Goal: Task Accomplishment & Management: Manage account settings

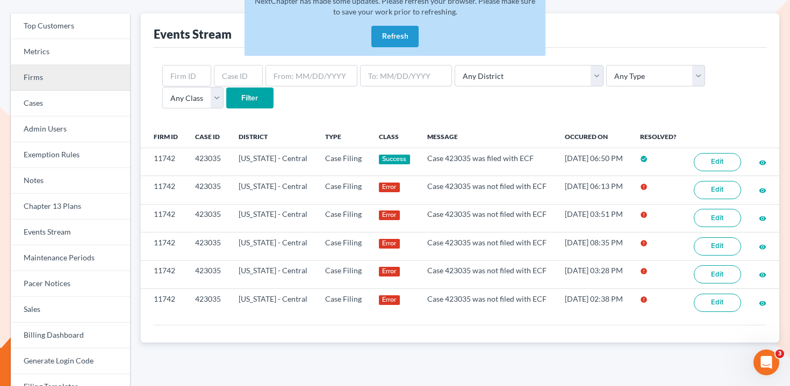
click at [73, 83] on link "Firms" at bounding box center [70, 78] width 119 height 26
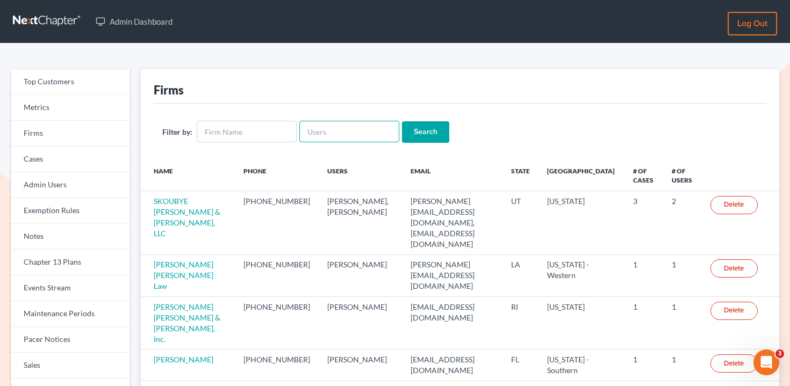
click at [334, 133] on input "text" at bounding box center [349, 131] width 100 height 21
paste input "https://open.spotify.com/track/2nlnkxVCbqEwAVmi6xT7vW?si=3633996d58d34a67"
type input "https://open.spotify.com/track/2nlnkxVCbqEwAVmi6xT7vW?si=3633996d58d34a67"
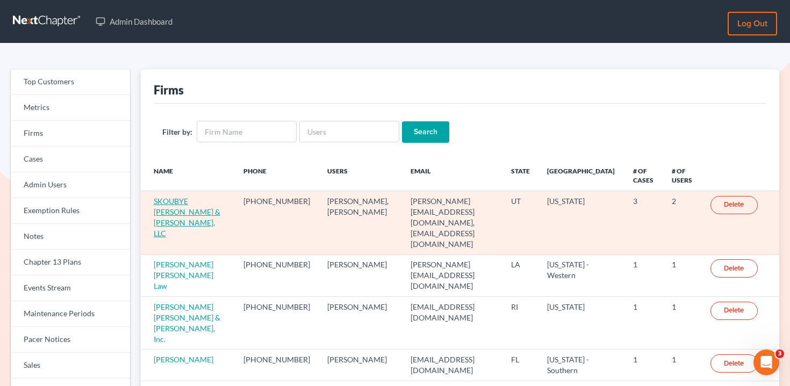
click at [199, 201] on link "SKOUBYE NIELSON & JOHANSEN, LLC" at bounding box center [187, 217] width 67 height 41
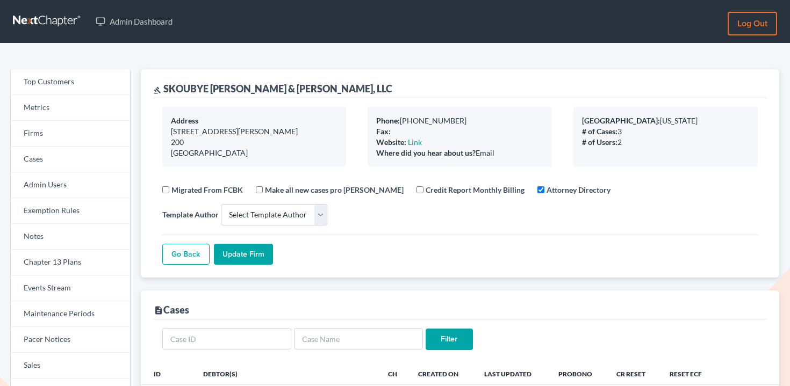
select select
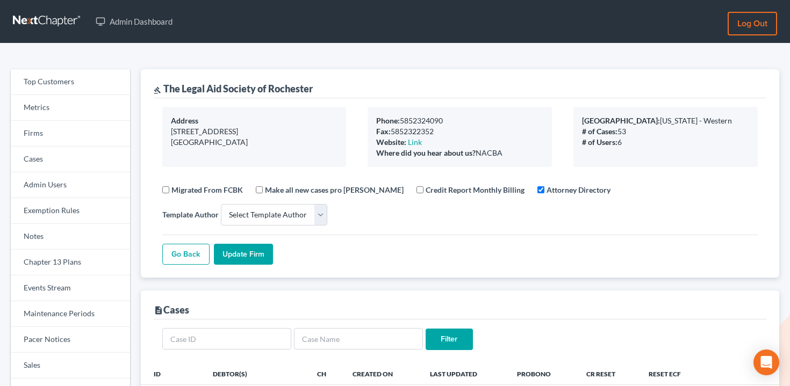
select select
drag, startPoint x: 300, startPoint y: 85, endPoint x: 305, endPoint y: 99, distance: 14.8
click at [301, 87] on div "gavel The Legal Aid Society of Rochester" at bounding box center [233, 88] width 159 height 13
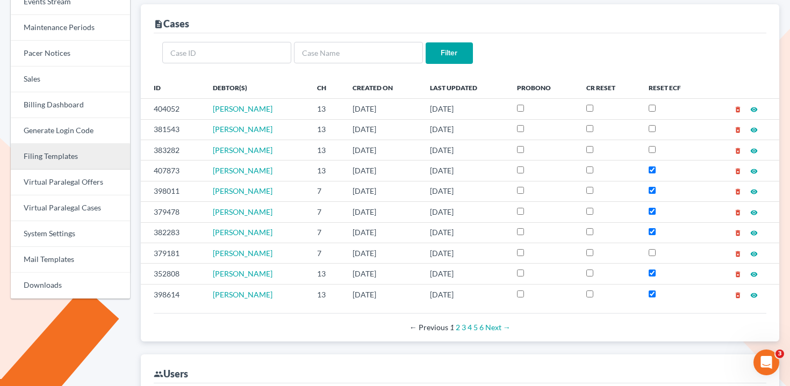
scroll to position [288, 0]
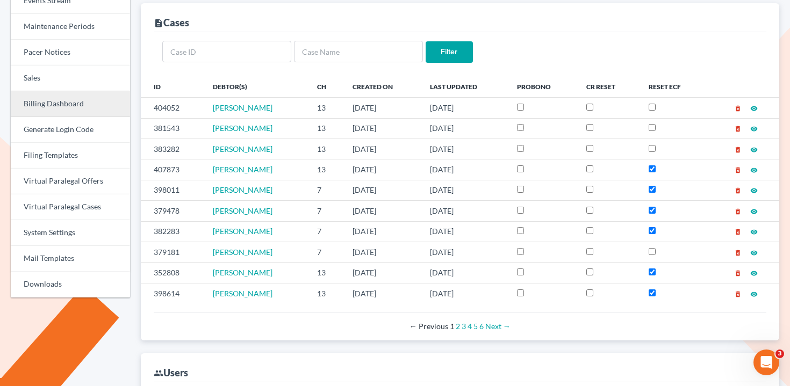
click at [66, 105] on link "Billing Dashboard" at bounding box center [70, 104] width 119 height 26
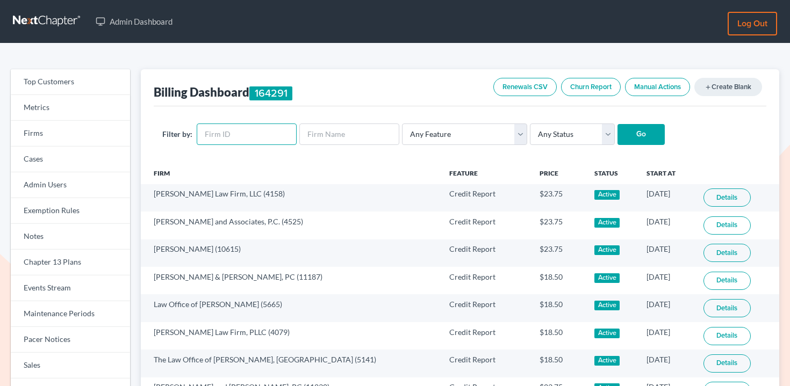
click at [225, 134] on input "text" at bounding box center [247, 134] width 100 height 21
paste input "6611"
type input "6611"
click at [541, 138] on select "Any Status Active Inactive Pending Expired Error Pending Charges" at bounding box center [572, 134] width 85 height 21
select select "active"
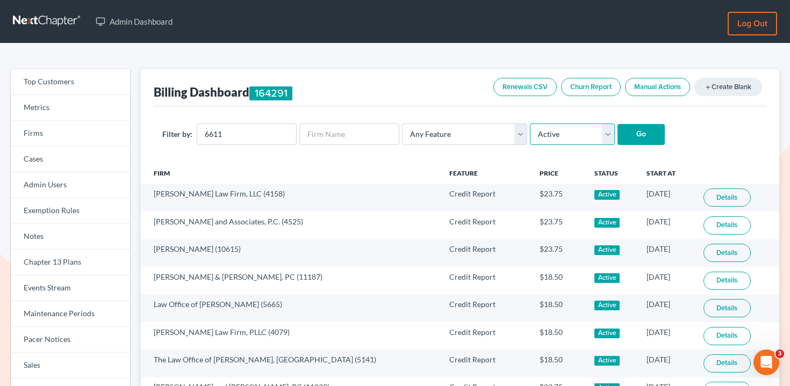
click at [530, 124] on select "Any Status Active Inactive Pending Expired Error Pending Charges" at bounding box center [572, 134] width 85 height 21
click at [618, 134] on input "Go" at bounding box center [641, 134] width 47 height 21
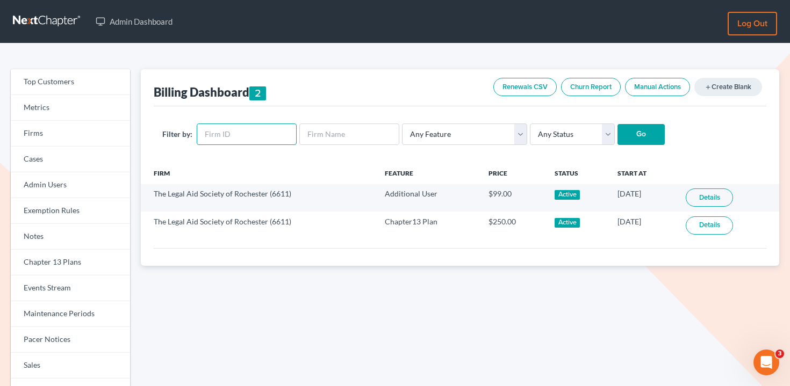
click at [244, 133] on input "text" at bounding box center [247, 134] width 100 height 21
paste input "stanton@stantonporter.com"
type input "stanton@stantonporter.com"
paste input "3128"
type input "3128"
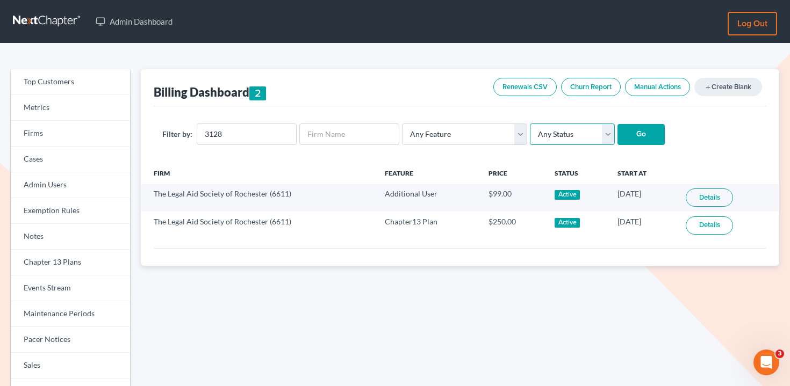
click at [549, 133] on select "Any Status Active Inactive Pending Expired Error Pending Charges" at bounding box center [572, 134] width 85 height 21
select select "active"
click at [530, 124] on select "Any Status Active Inactive Pending Expired Error Pending Charges" at bounding box center [572, 134] width 85 height 21
click at [618, 134] on input "Go" at bounding box center [641, 134] width 47 height 21
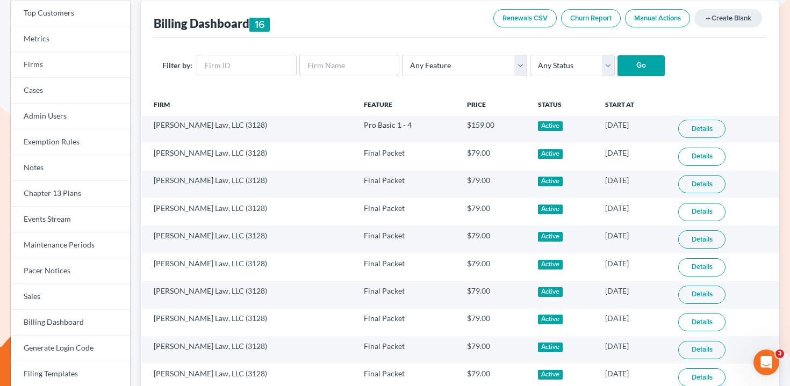
scroll to position [13, 0]
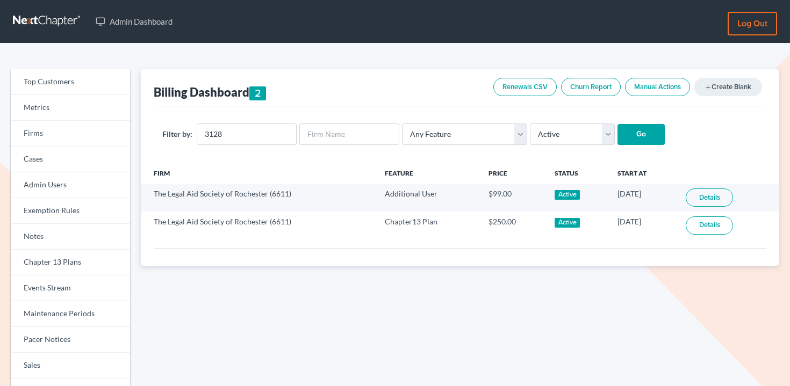
select select "active"
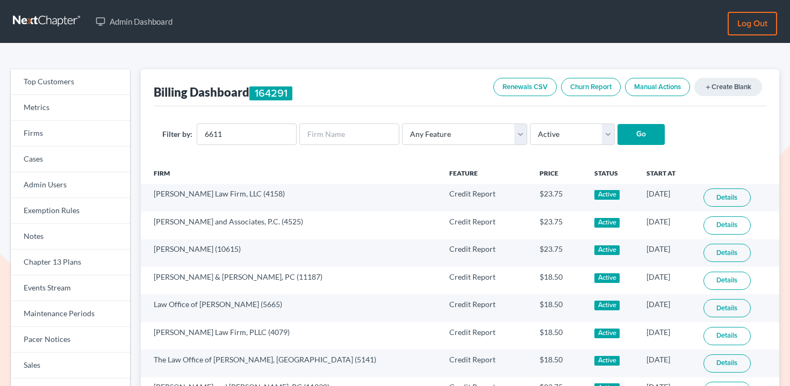
select select "active"
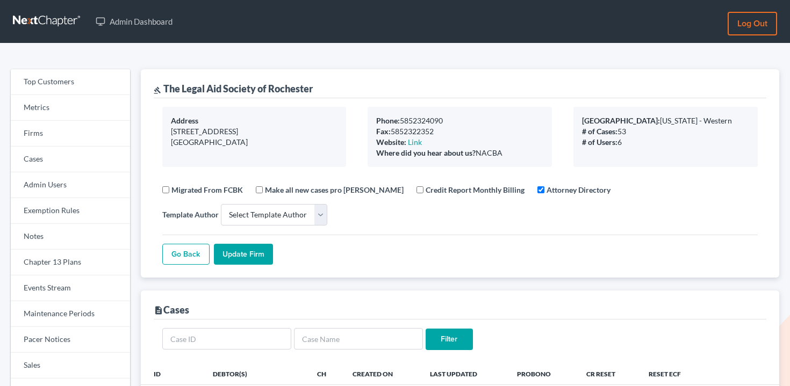
select select
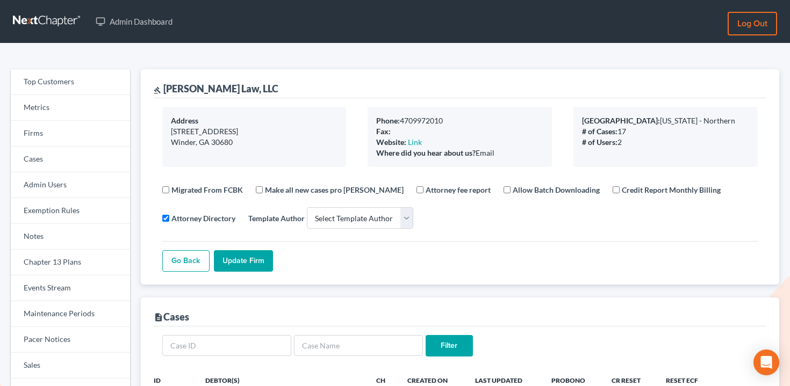
select select
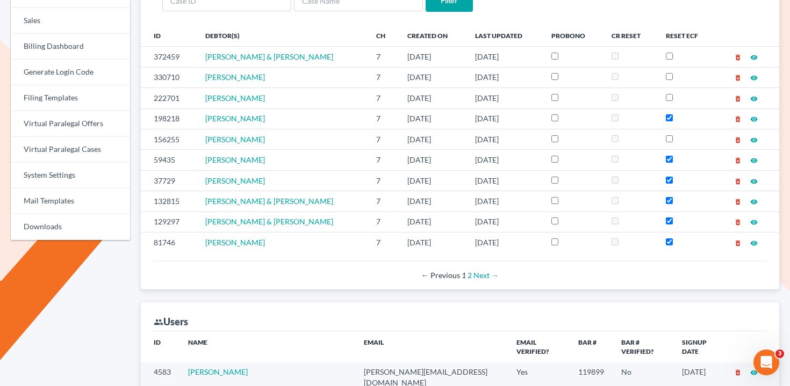
scroll to position [464, 0]
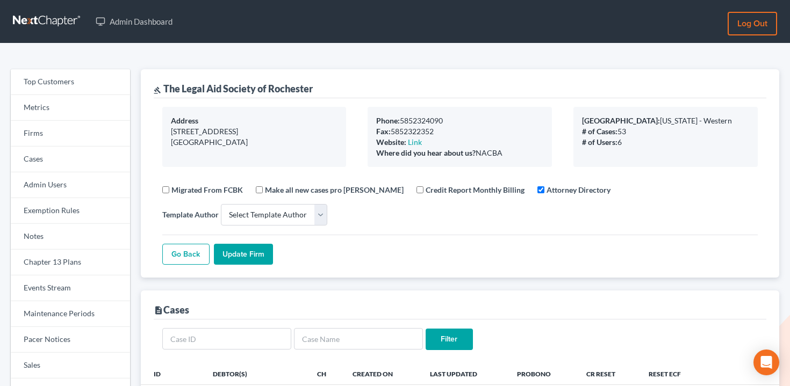
select select
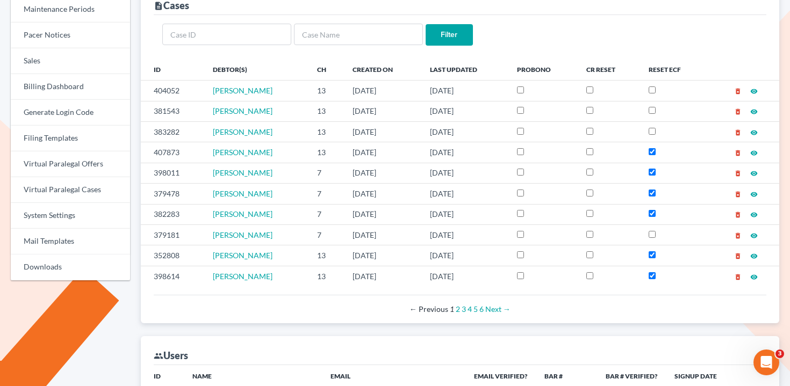
scroll to position [477, 0]
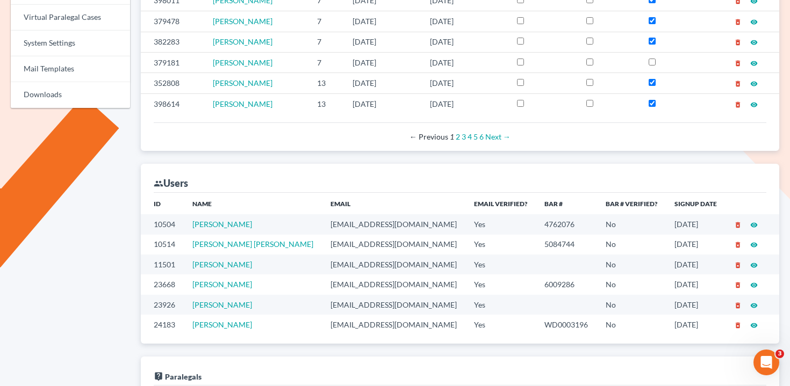
click at [325, 224] on td "mmuoio@lasroc.org" at bounding box center [394, 224] width 144 height 20
copy td "mmuoio@lasroc.org"
click at [322, 246] on td "lchute@lasroc.org" at bounding box center [394, 245] width 144 height 20
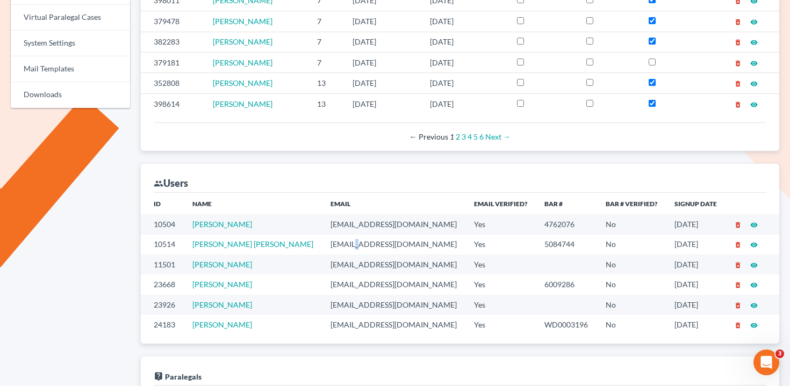
click at [322, 246] on td "lchute@lasroc.org" at bounding box center [394, 245] width 144 height 20
copy td "lchute@lasroc.org"
click at [322, 270] on td "lsarkisian@lasroc.org" at bounding box center [394, 265] width 144 height 20
click at [322, 266] on td "lsarkisian@lasroc.org" at bounding box center [394, 265] width 144 height 20
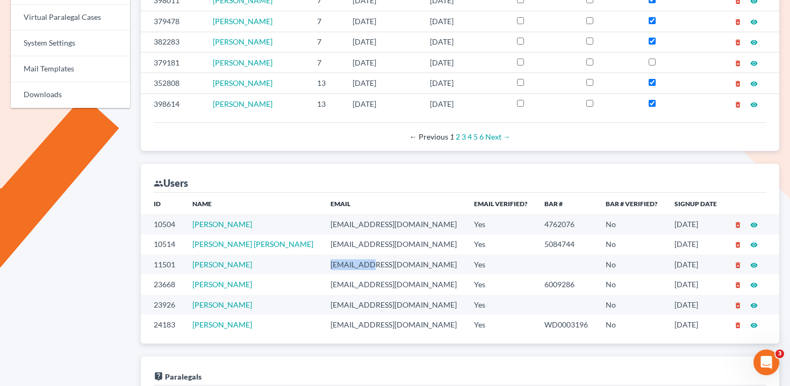
click at [322, 266] on td "lsarkisian@lasroc.org" at bounding box center [394, 265] width 144 height 20
click at [322, 289] on td "jguzinski@lasroc.org" at bounding box center [394, 285] width 144 height 20
click at [333, 265] on td "lsarkisian@lasroc.org" at bounding box center [394, 265] width 144 height 20
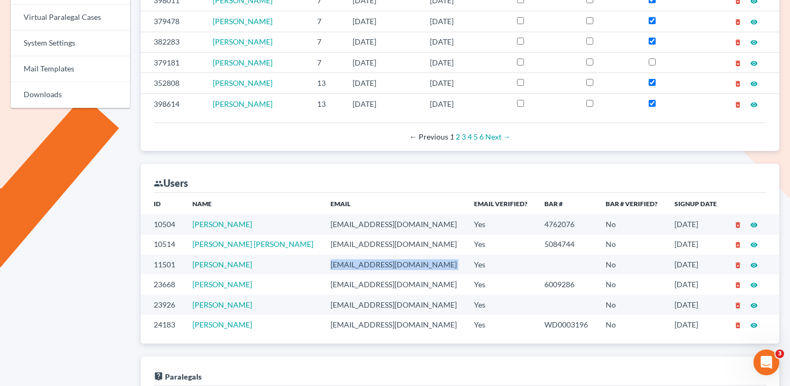
copy td "lsarkisian@lasroc.org"
click at [322, 286] on td "jguzinski@lasroc.org" at bounding box center [394, 285] width 144 height 20
copy td "jguzinski@lasroc.org"
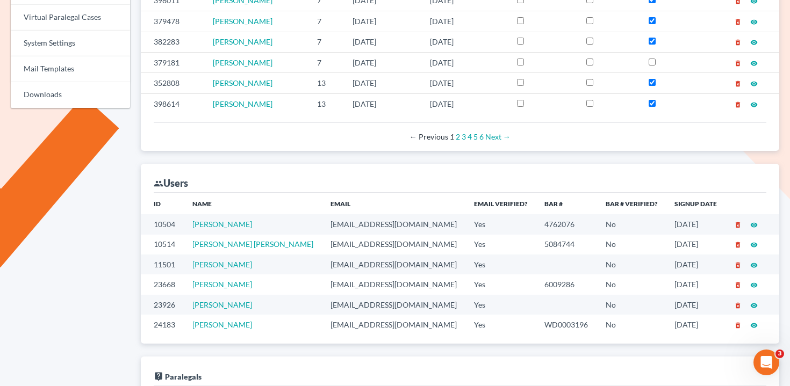
click at [322, 305] on td "bdemarsh@lasroc.org" at bounding box center [394, 305] width 144 height 20
copy td "bdemarsh@lasroc.org"
click at [333, 322] on td "kbambury@lasroc.org" at bounding box center [394, 325] width 144 height 20
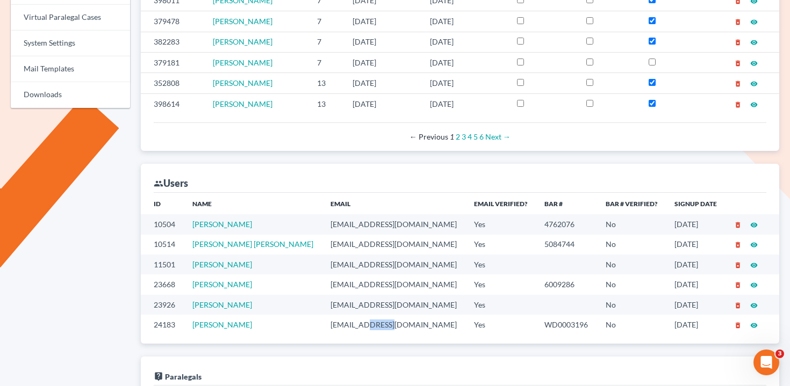
click at [333, 322] on td "kbambury@lasroc.org" at bounding box center [394, 325] width 144 height 20
copy td "kbambury@lasroc.org"
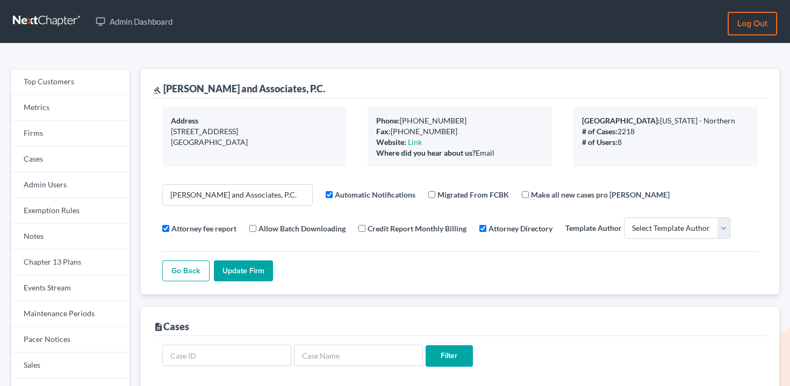
select select
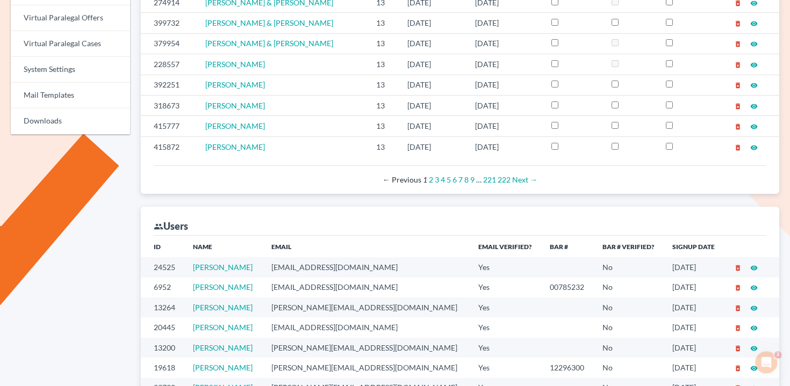
scroll to position [596, 0]
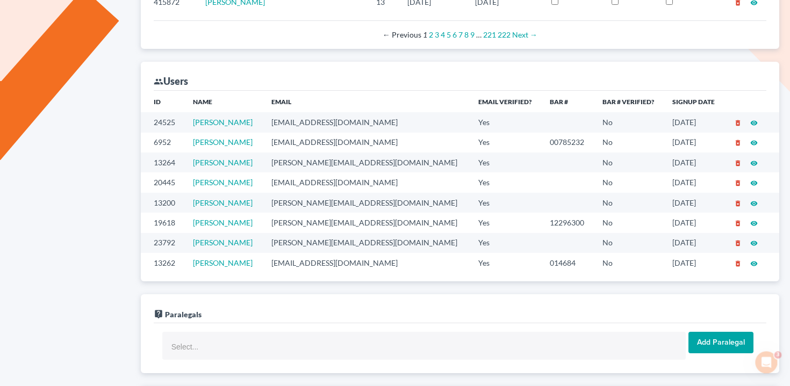
click at [322, 124] on td "mistyc@montejwhite.com" at bounding box center [366, 122] width 207 height 20
copy td "mistyc@montejwhite.com"
click at [311, 144] on td "legal@montejwhite.com" at bounding box center [366, 143] width 207 height 20
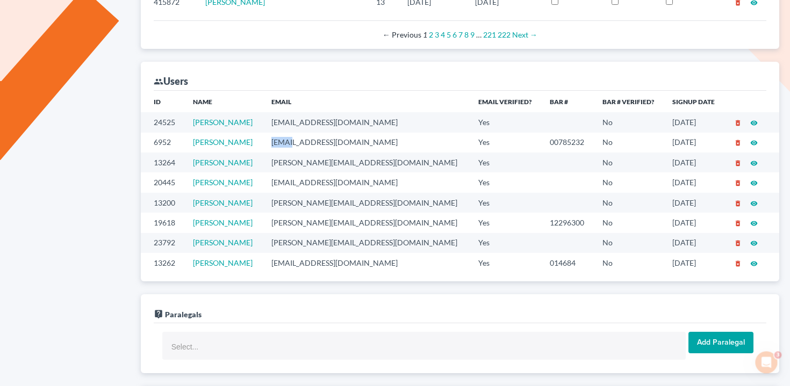
click at [311, 144] on td "legal@montejwhite.com" at bounding box center [366, 143] width 207 height 20
copy td "legal@montejwhite.com"
click at [312, 162] on td "rhonda@montejwhite.com" at bounding box center [366, 163] width 207 height 20
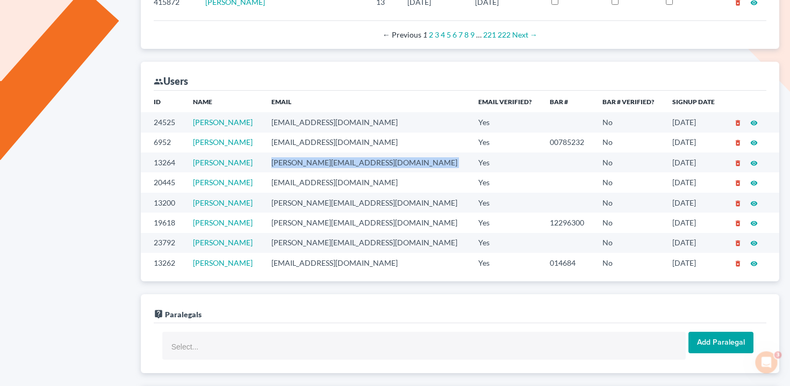
click at [312, 162] on td "rhonda@montejwhite.com" at bounding box center [366, 163] width 207 height 20
copy td "rhonda@montejwhite.com"
click at [358, 182] on td "wfinfo@montejwhite.com" at bounding box center [366, 183] width 207 height 20
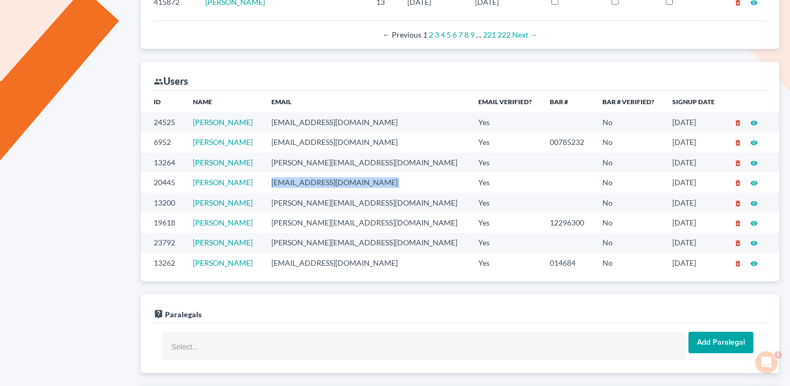
click at [358, 182] on td "wfinfo@montejwhite.com" at bounding box center [366, 183] width 207 height 20
copy td "wfinfo@montejwhite.com"
click at [318, 203] on td "amy@montejwhite.com" at bounding box center [366, 203] width 207 height 20
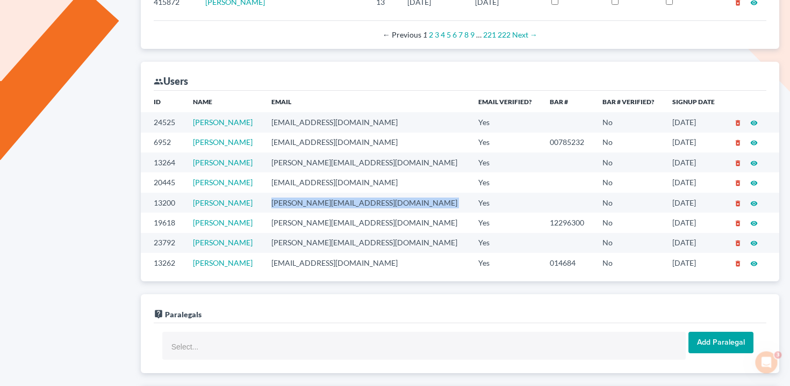
click at [318, 203] on td "amy@montejwhite.com" at bounding box center [366, 203] width 207 height 20
copy td "amy@montejwhite.com"
click at [323, 221] on td "misty@montejwhite.com" at bounding box center [366, 223] width 207 height 20
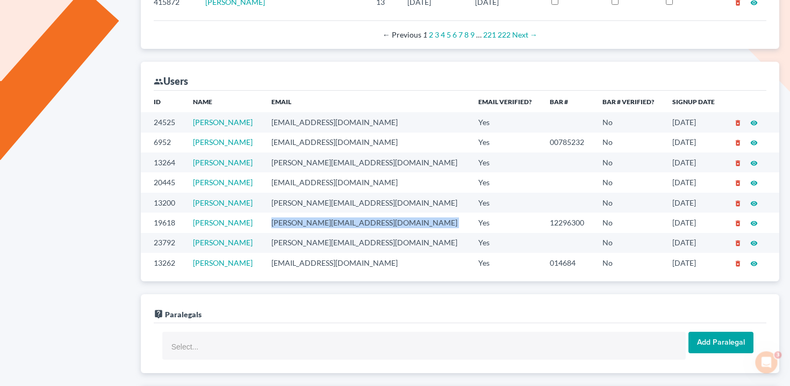
click at [323, 221] on td "misty@montejwhite.com" at bounding box center [366, 223] width 207 height 20
copy td "misty@montejwhite.com"
click at [311, 238] on td "desiree@montejwhite.com" at bounding box center [366, 243] width 207 height 20
click at [310, 245] on td "desiree@montejwhite.com" at bounding box center [366, 243] width 207 height 20
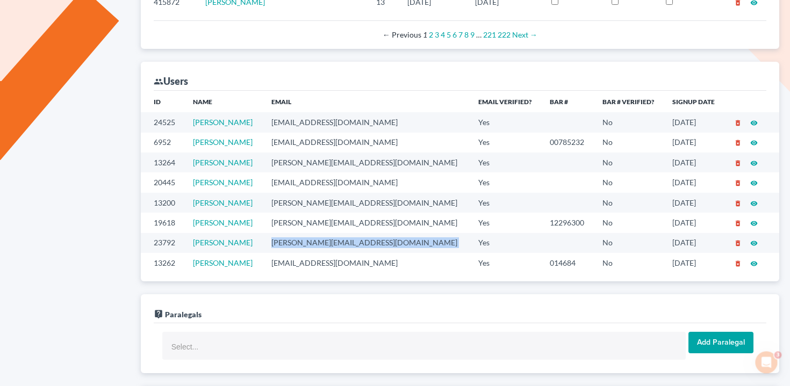
click at [310, 245] on td "desiree@montejwhite.com" at bounding box center [366, 243] width 207 height 20
copy td "desiree@montejwhite.com"
click at [313, 268] on td "mjwlawton@outlook.com" at bounding box center [366, 263] width 207 height 20
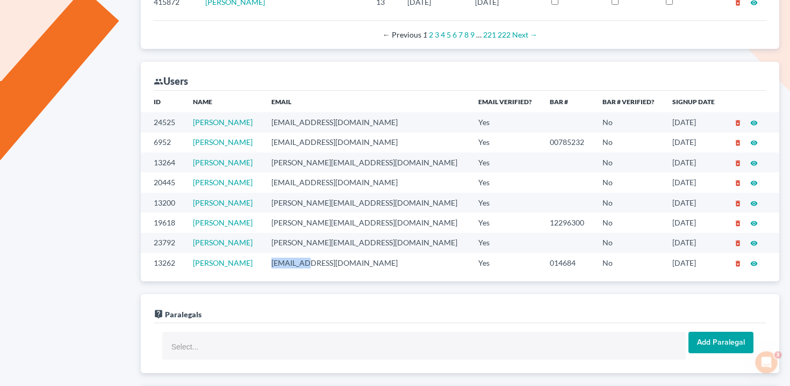
click at [313, 268] on td "mjwlawton@outlook.com" at bounding box center [366, 263] width 207 height 20
copy td "mjwlawton@outlook.com"
click at [308, 245] on td "desiree@montejwhite.com" at bounding box center [366, 243] width 207 height 20
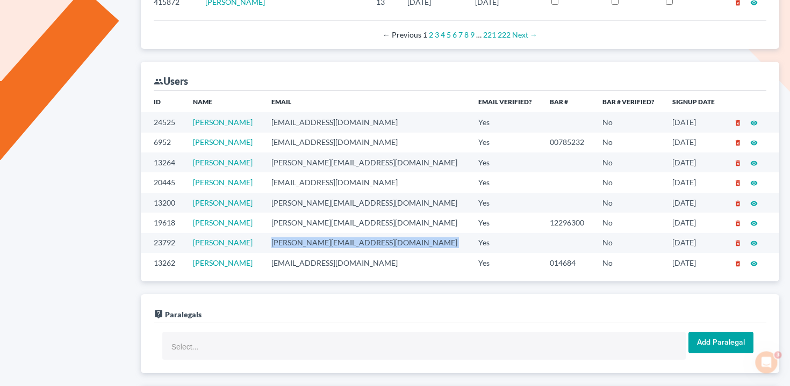
click at [308, 245] on td "desiree@montejwhite.com" at bounding box center [366, 243] width 207 height 20
copy td "desiree@montejwhite.com"
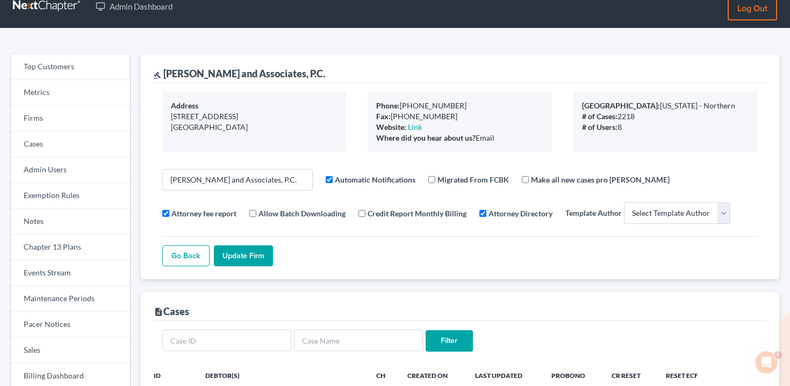
scroll to position [0, 0]
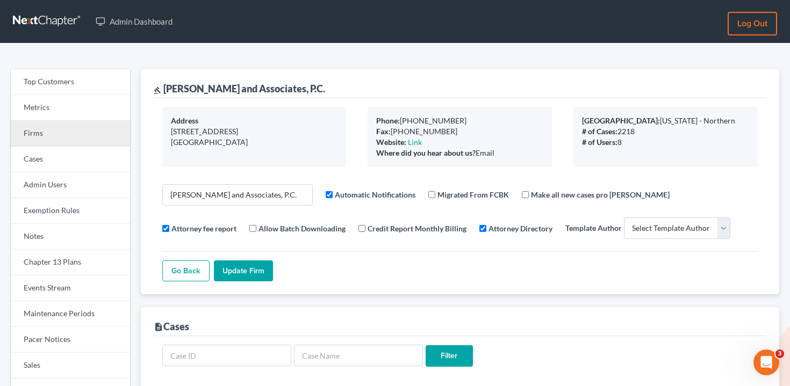
click at [83, 127] on link "Firms" at bounding box center [70, 134] width 119 height 26
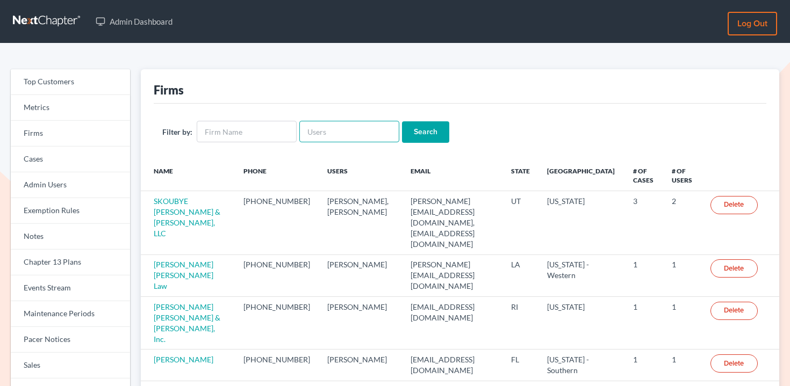
click at [321, 124] on input "text" at bounding box center [349, 131] width 100 height 21
paste input "[PERSON_NAME][EMAIL_ADDRESS][DOMAIN_NAME]"
type input "[PERSON_NAME][EMAIL_ADDRESS][DOMAIN_NAME]"
click at [441, 131] on form "Filter by: [PERSON_NAME][EMAIL_ADDRESS][DOMAIN_NAME] Search" at bounding box center [460, 132] width 596 height 22
click at [433, 131] on input "Search" at bounding box center [425, 131] width 47 height 21
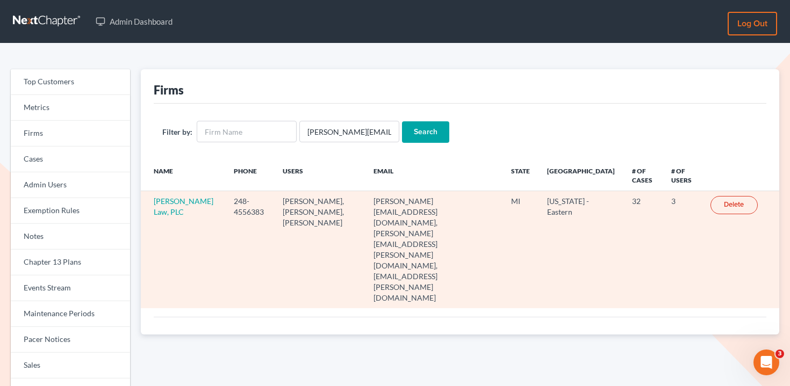
click at [157, 206] on td "[PERSON_NAME] Law, PLC" at bounding box center [183, 249] width 84 height 117
click at [161, 205] on link "[PERSON_NAME] Law, PLC" at bounding box center [184, 207] width 60 height 20
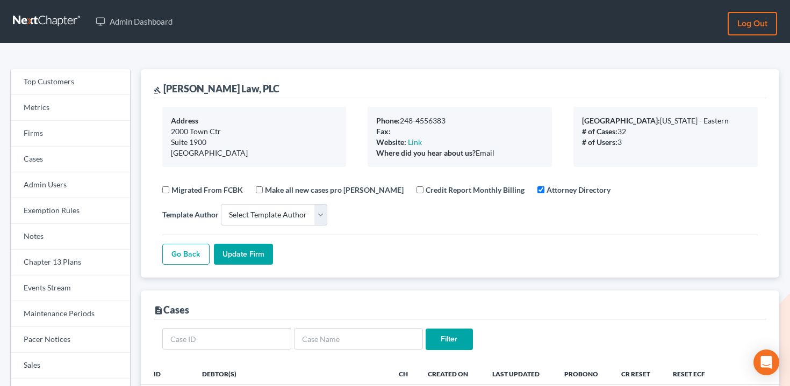
select select
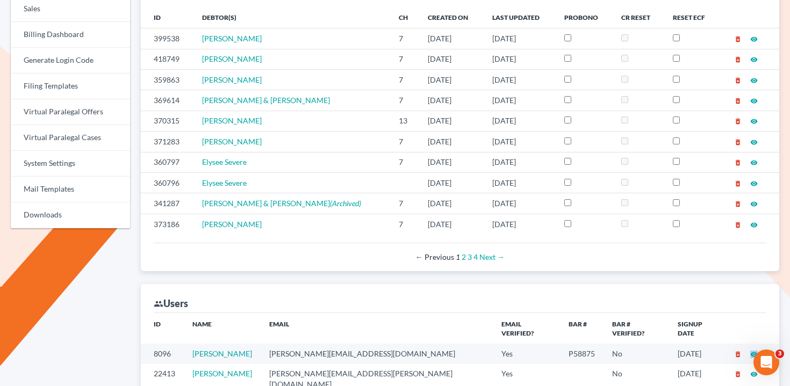
scroll to position [353, 0]
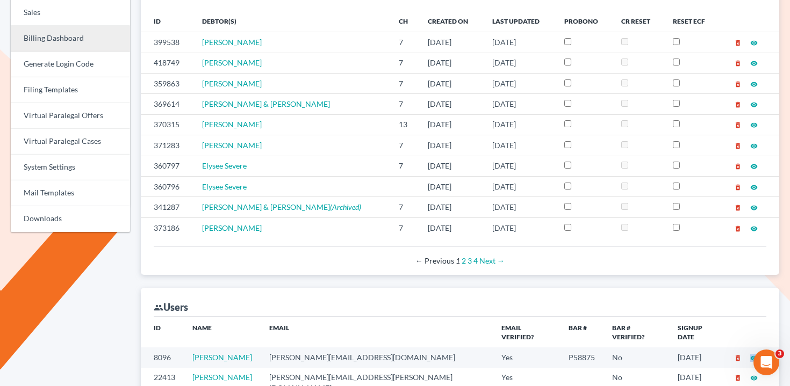
click at [48, 48] on link "Billing Dashboard" at bounding box center [70, 39] width 119 height 26
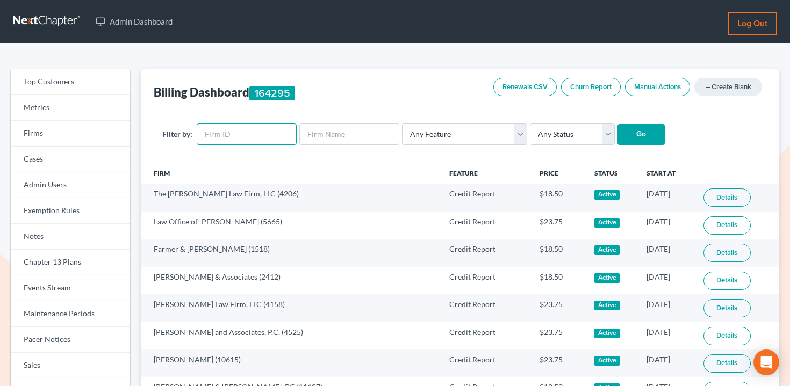
click at [265, 138] on input "text" at bounding box center [247, 134] width 100 height 21
paste input "5349"
type input "5349"
click at [558, 133] on select "Any Status Active Inactive Pending Expired Error Pending Charges" at bounding box center [572, 134] width 85 height 21
select select "active"
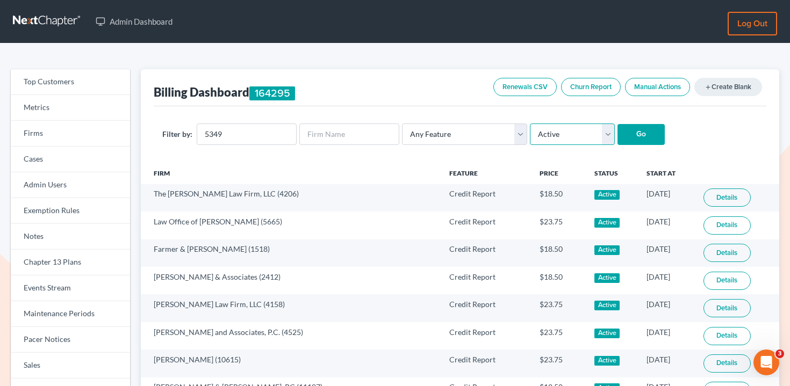
click at [530, 124] on select "Any Status Active Inactive Pending Expired Error Pending Charges" at bounding box center [572, 134] width 85 height 21
click at [618, 141] on input "Go" at bounding box center [641, 134] width 47 height 21
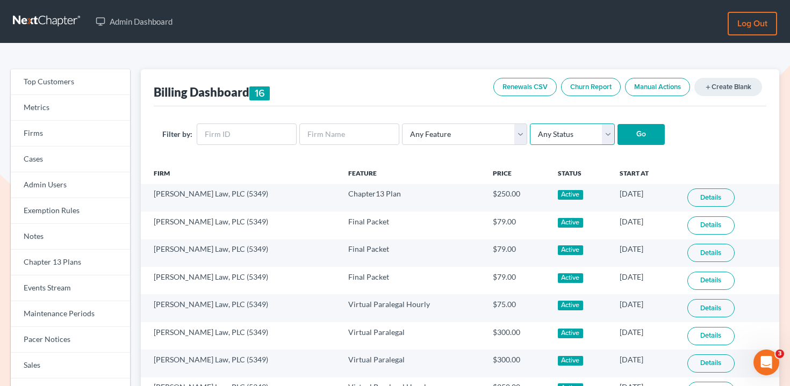
click at [564, 132] on select "Any Status Active Inactive Pending Expired Error Pending Charges" at bounding box center [572, 134] width 85 height 21
click at [530, 124] on select "Any Status Active Inactive Pending Expired Error Pending Charges" at bounding box center [572, 134] width 85 height 21
click at [639, 133] on input "Go" at bounding box center [641, 134] width 47 height 21
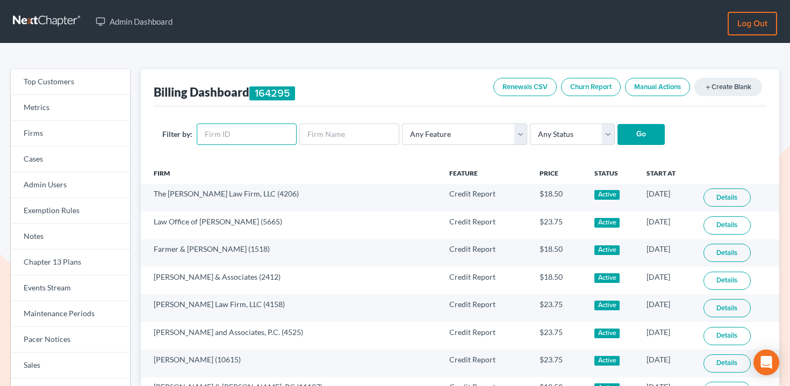
click at [217, 131] on input "text" at bounding box center [247, 134] width 100 height 21
paste input "5349"
type input "5349"
click at [626, 129] on input "Go" at bounding box center [641, 134] width 47 height 21
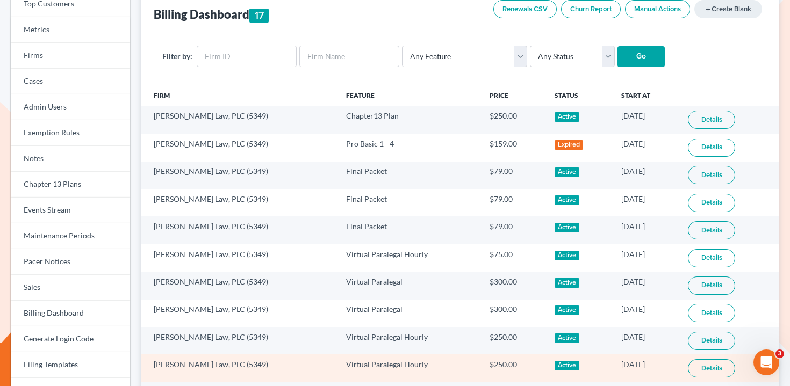
scroll to position [16, 0]
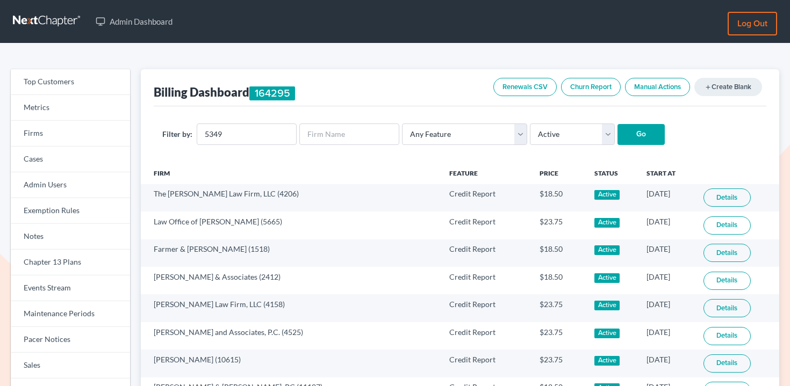
select select "active"
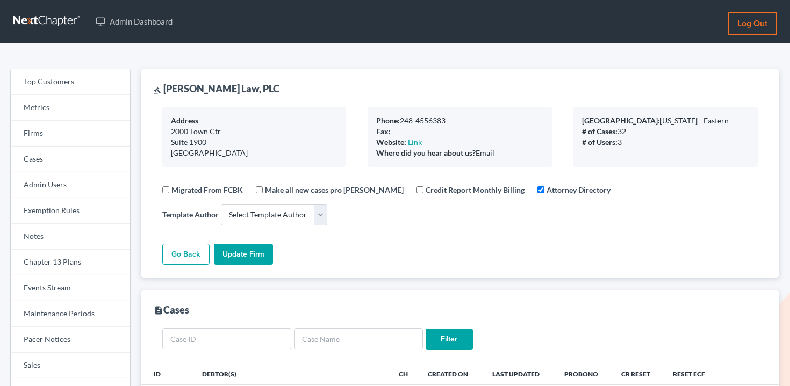
select select
